Goal: Information Seeking & Learning: Learn about a topic

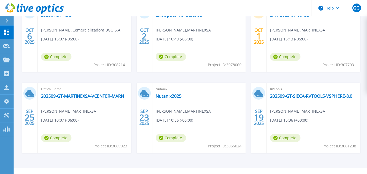
scroll to position [117, 0]
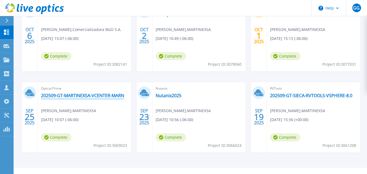
click at [108, 97] on link "202509-GT-MARTINEXSA-VCENTER-MARN" at bounding box center [82, 95] width 83 height 5
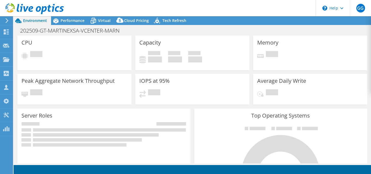
select select "USD"
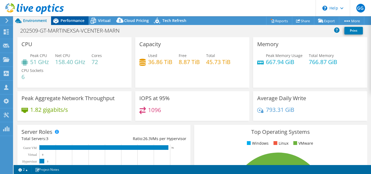
click at [71, 22] on span "Performance" at bounding box center [73, 20] width 24 height 5
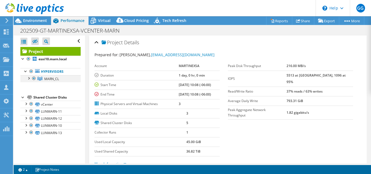
click at [29, 78] on div at bounding box center [28, 77] width 5 height 5
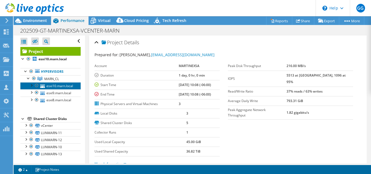
click at [68, 86] on link "esxi10.marn.local" at bounding box center [50, 85] width 60 height 7
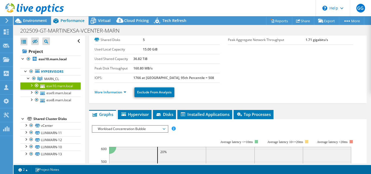
scroll to position [36, 0]
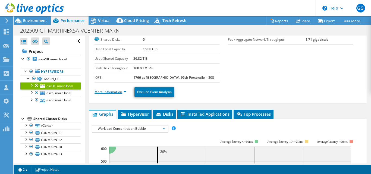
click at [114, 92] on link "More Information" at bounding box center [110, 92] width 32 height 5
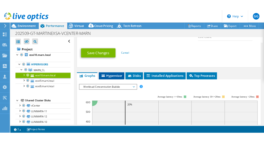
scroll to position [350, 0]
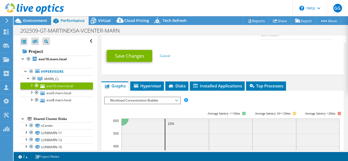
click at [154, 63] on div "esxi10.marn.local Details Operating System VMware ESXi 7.0.0 build-16324942 Loc…" at bounding box center [222, 5] width 250 height 638
click at [152, 83] on span "Hypervisor" at bounding box center [147, 85] width 28 height 5
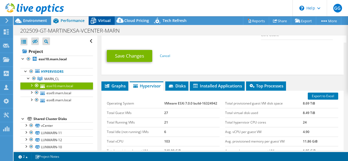
drag, startPoint x: 102, startPoint y: 14, endPoint x: 104, endPoint y: 21, distance: 6.8
click at [102, 14] on header "GG Channel Partner [PERSON_NAME] [EMAIL_ADDRESS][DOMAIN_NAME] MARTINEXSA My Pro…" at bounding box center [174, 8] width 348 height 16
click at [102, 21] on span "Virtual" at bounding box center [104, 20] width 12 height 5
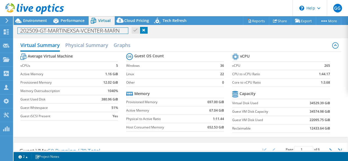
drag, startPoint x: 104, startPoint y: 151, endPoint x: 65, endPoint y: 151, distance: 38.8
click at [65, 151] on div "Project Actions Project Actions Reports Share Export vSAN ReadyNode Sizer" at bounding box center [181, 88] width 334 height 145
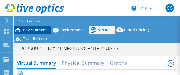
click at [38, 29] on span "Environment" at bounding box center [35, 29] width 24 height 5
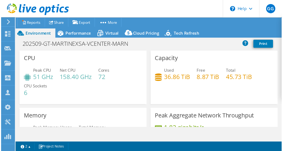
scroll to position [334, 0]
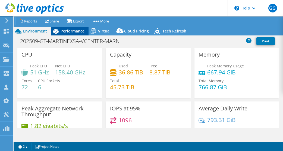
click at [71, 34] on div "Performance" at bounding box center [69, 31] width 37 height 9
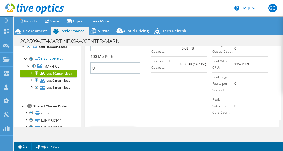
scroll to position [47, 0]
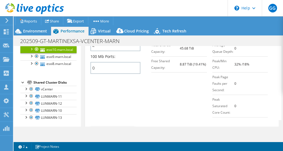
click at [56, 83] on div "Shared Cluster Disks" at bounding box center [54, 83] width 43 height 7
click at [55, 96] on link "LUNMARN-11" at bounding box center [48, 96] width 56 height 7
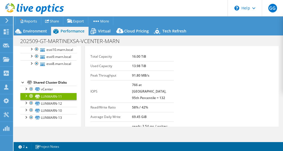
scroll to position [0, 0]
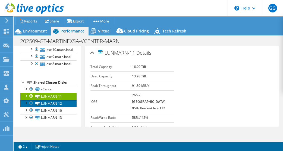
click at [53, 101] on link "LUNMARN-12" at bounding box center [48, 103] width 56 height 7
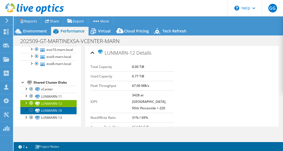
click at [55, 109] on link "LUNMARN-10" at bounding box center [48, 110] width 56 height 7
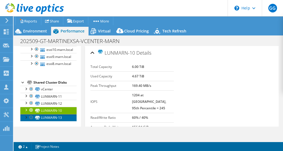
click at [55, 116] on link "LUNMARN-13" at bounding box center [48, 118] width 56 height 7
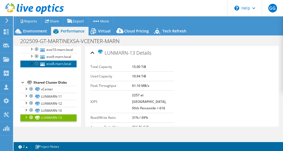
click at [60, 61] on link "esxi8.marn.local" at bounding box center [48, 64] width 56 height 7
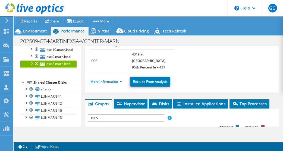
scroll to position [77, 0]
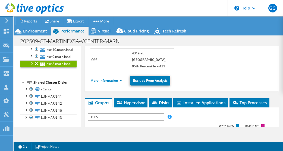
click at [106, 78] on link "More Information" at bounding box center [106, 80] width 32 height 5
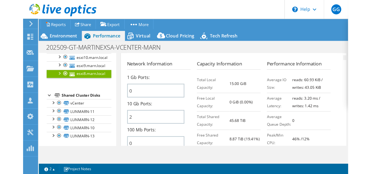
scroll to position [237, 0]
